Goal: Information Seeking & Learning: Learn about a topic

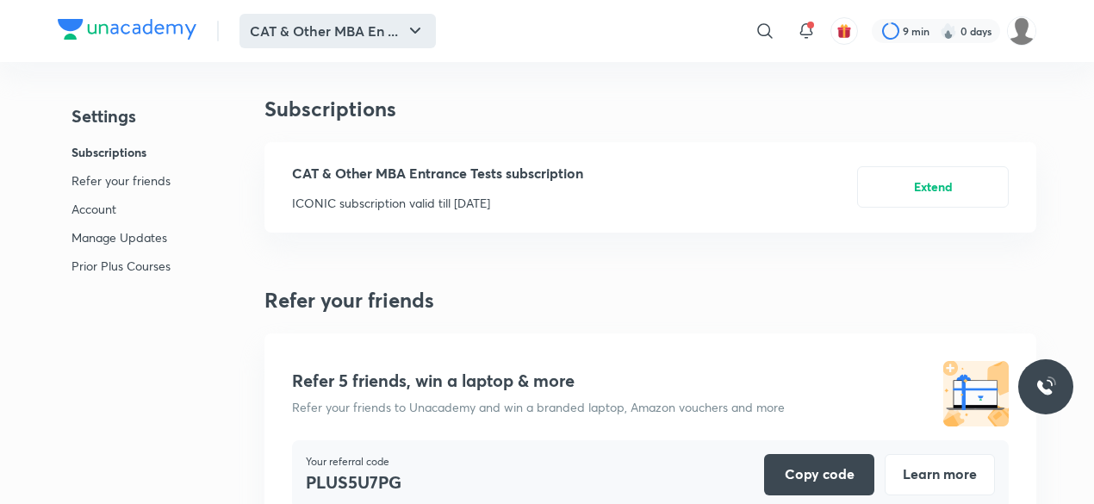
click at [370, 27] on button "CAT & Other MBA En ..." at bounding box center [338, 31] width 196 height 34
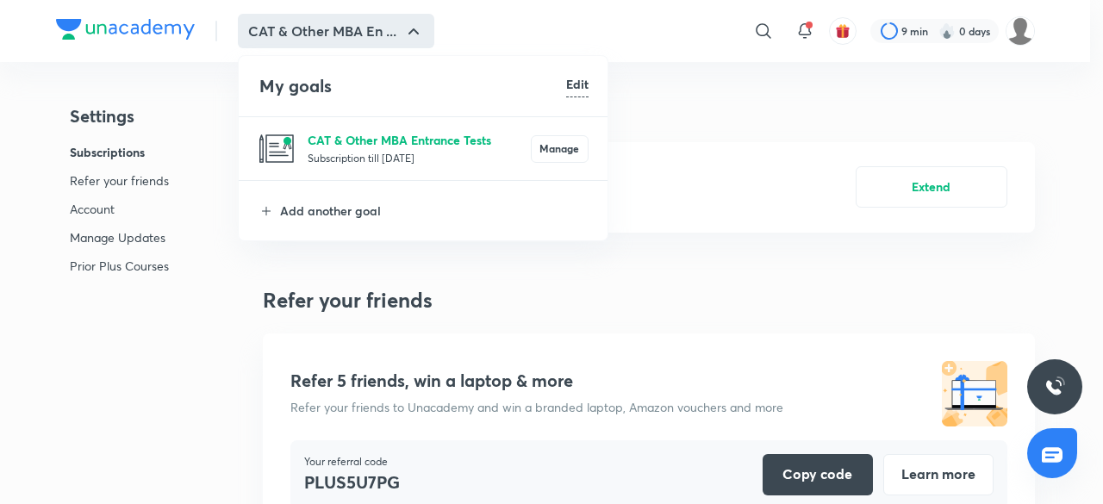
click at [338, 139] on p "CAT & Other MBA Entrance Tests" at bounding box center [419, 140] width 223 height 18
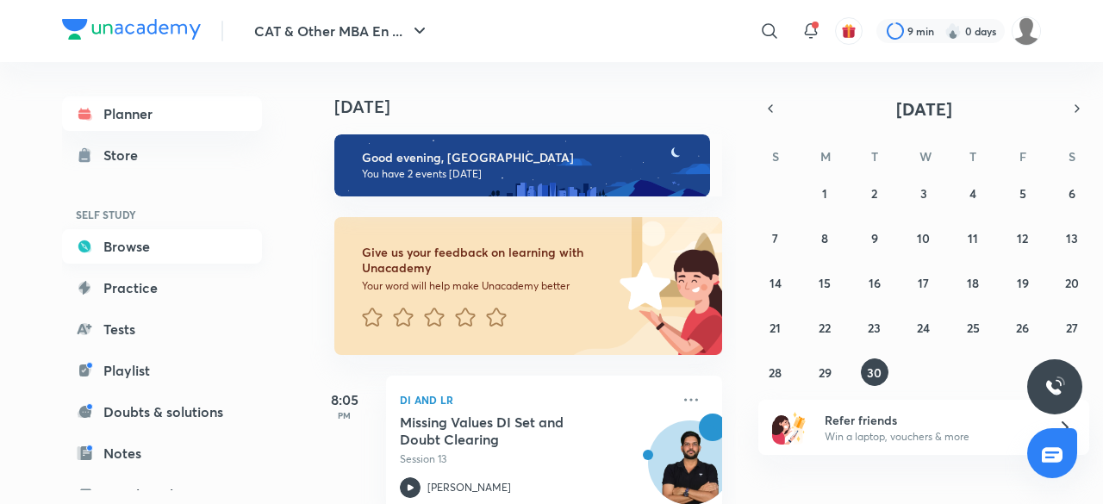
click at [138, 239] on link "Browse" at bounding box center [162, 246] width 200 height 34
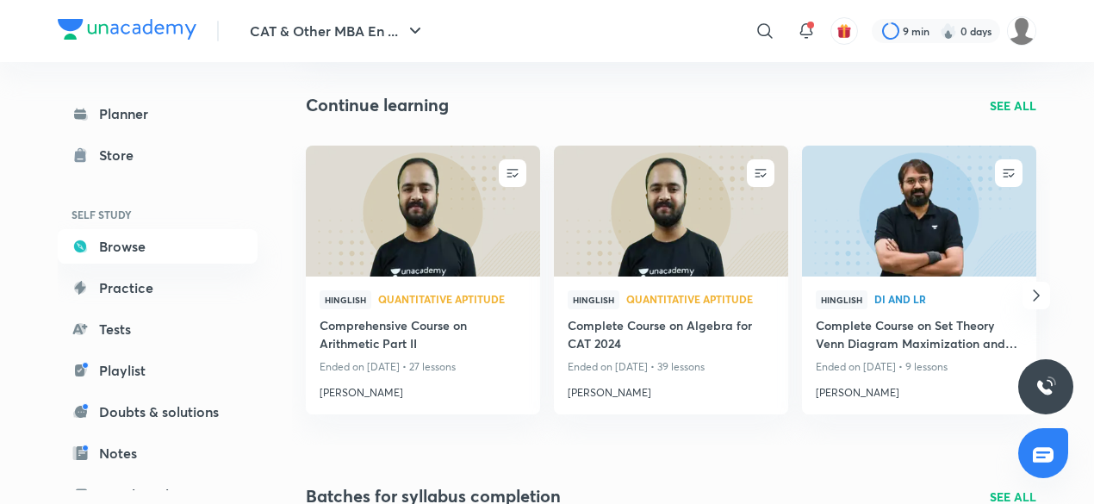
scroll to position [167, 0]
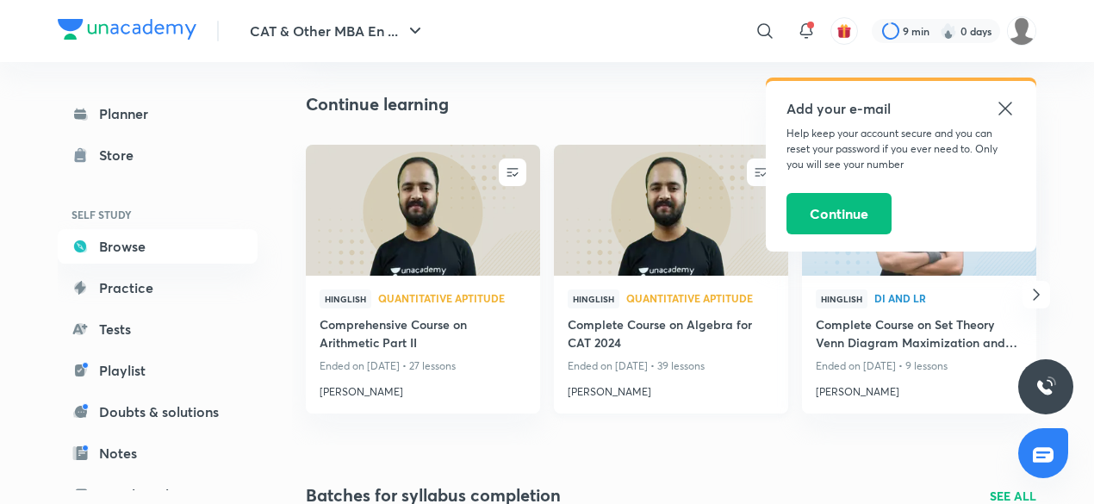
click at [657, 333] on h4 "Complete Course on Algebra for CAT 2024" at bounding box center [671, 335] width 207 height 40
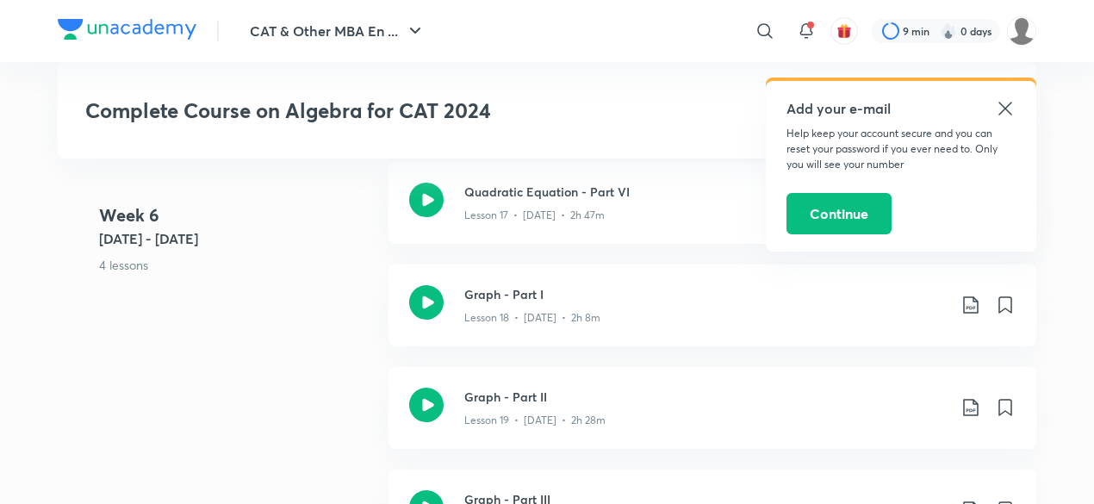
scroll to position [2819, 0]
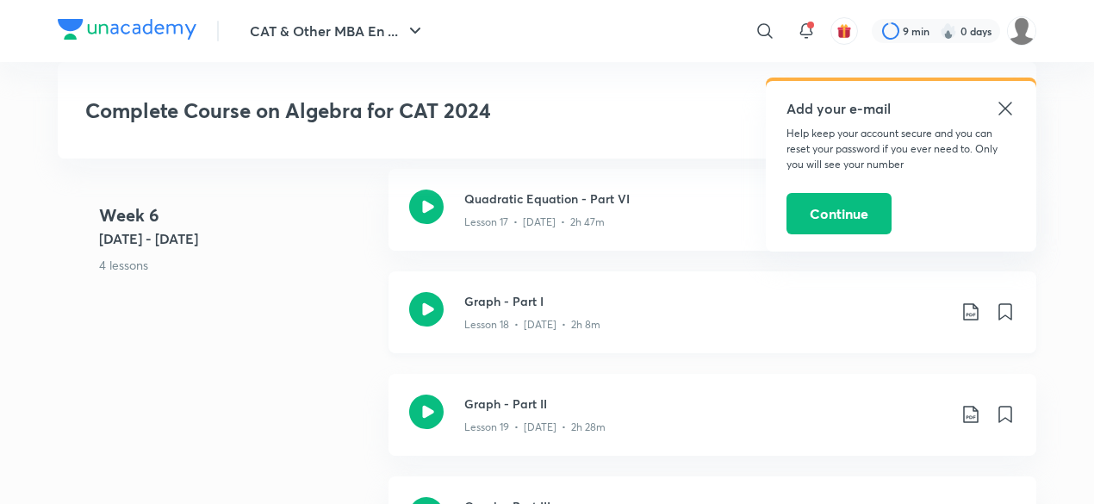
click at [968, 302] on icon at bounding box center [971, 312] width 21 height 21
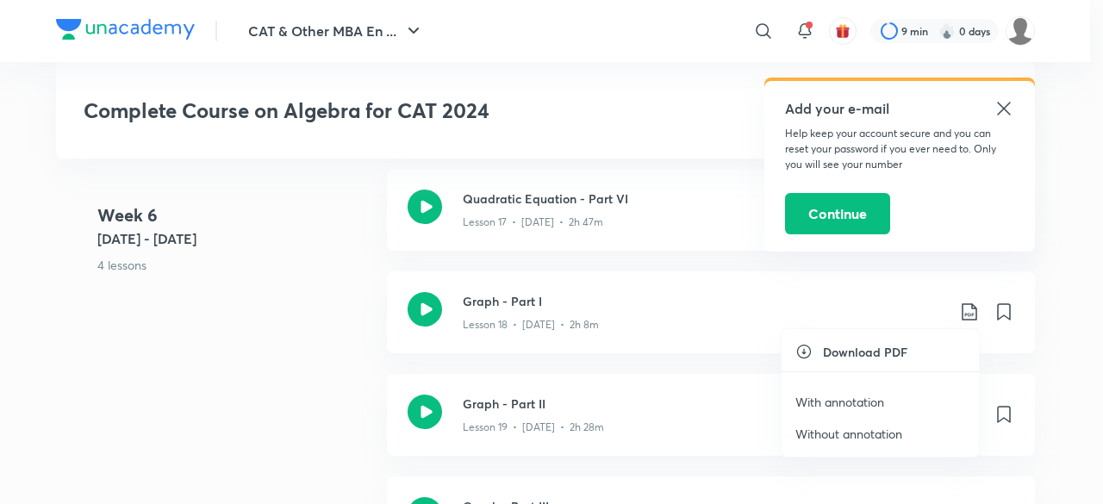
click at [889, 395] on li "With annotation" at bounding box center [879, 402] width 197 height 32
click at [837, 401] on p "With annotation" at bounding box center [839, 402] width 89 height 18
